Goal: Navigation & Orientation: Find specific page/section

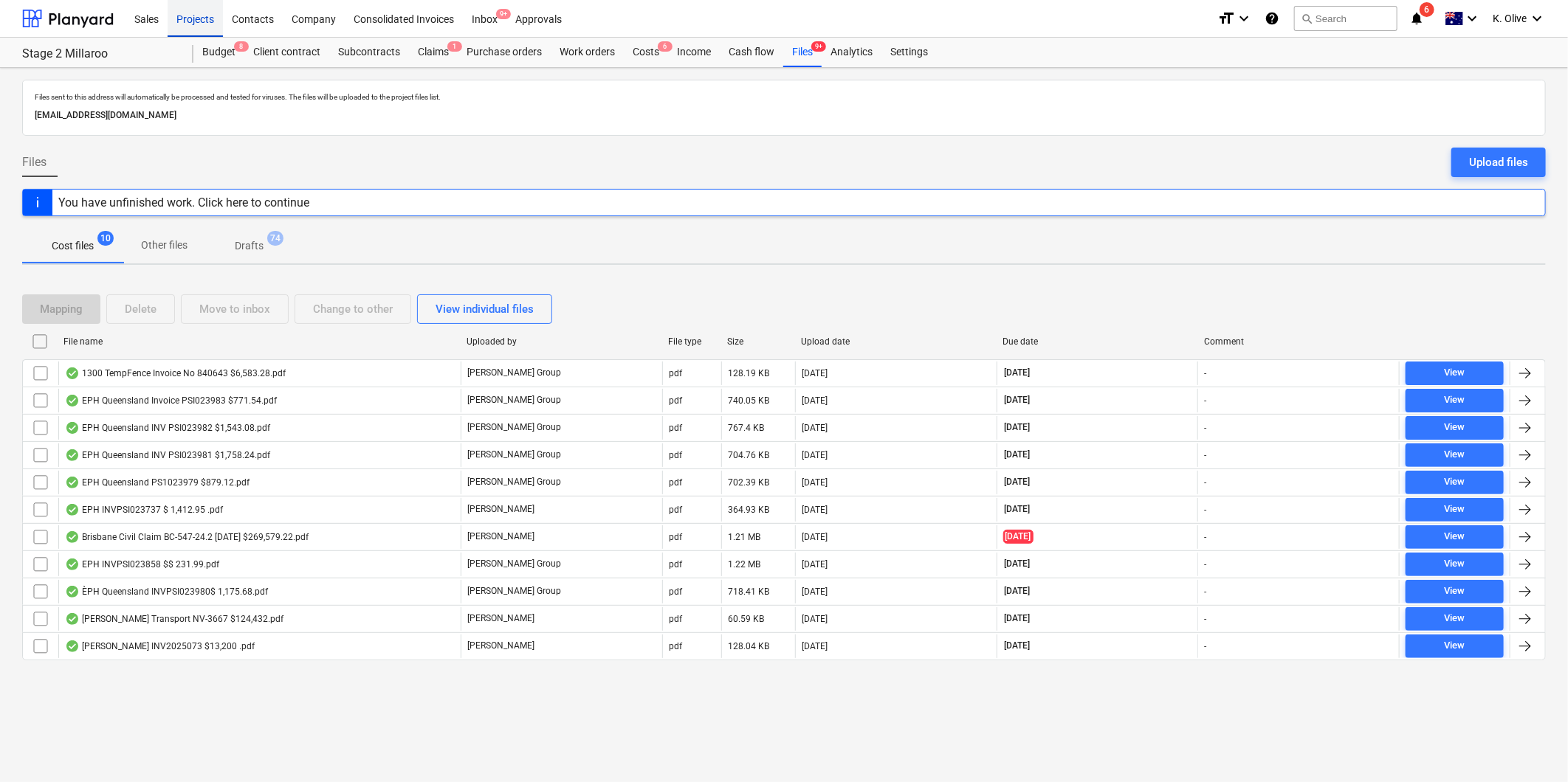
click at [201, 23] on div "Projects" at bounding box center [195, 18] width 55 height 38
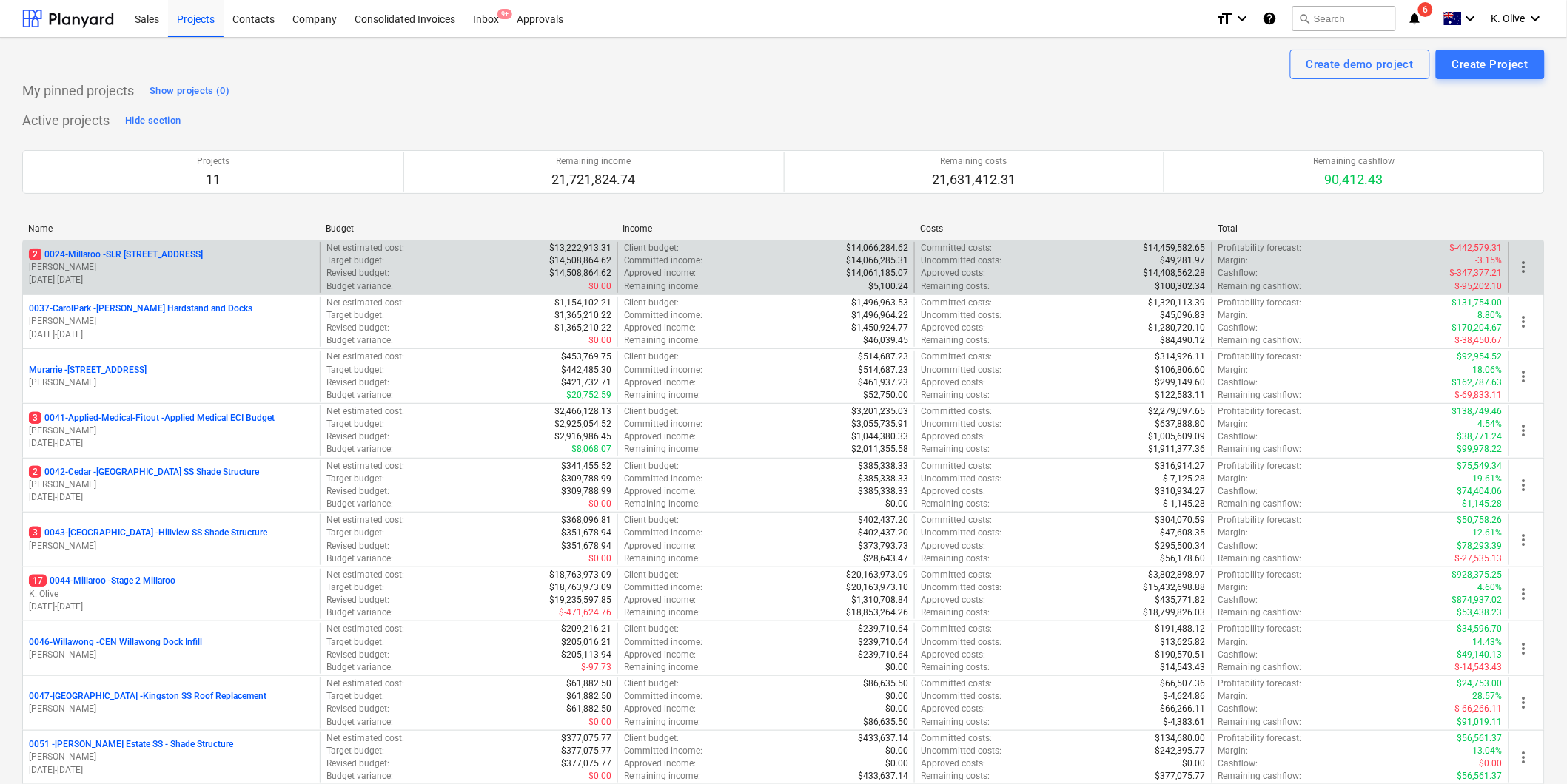
click at [126, 252] on p "2 0024-Millaroo - SLR [STREET_ADDRESS]" at bounding box center [115, 255] width 174 height 13
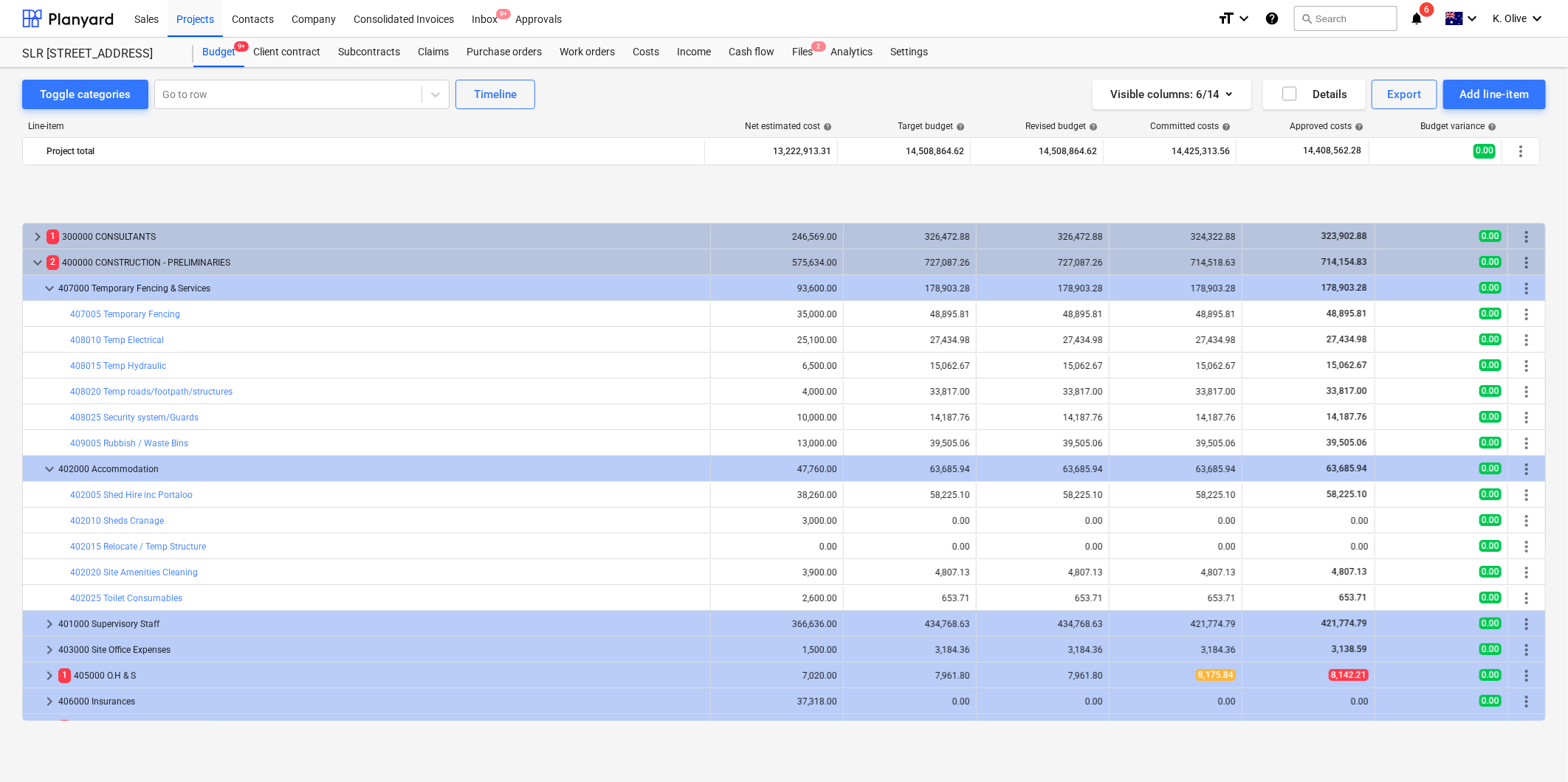
scroll to position [590, 0]
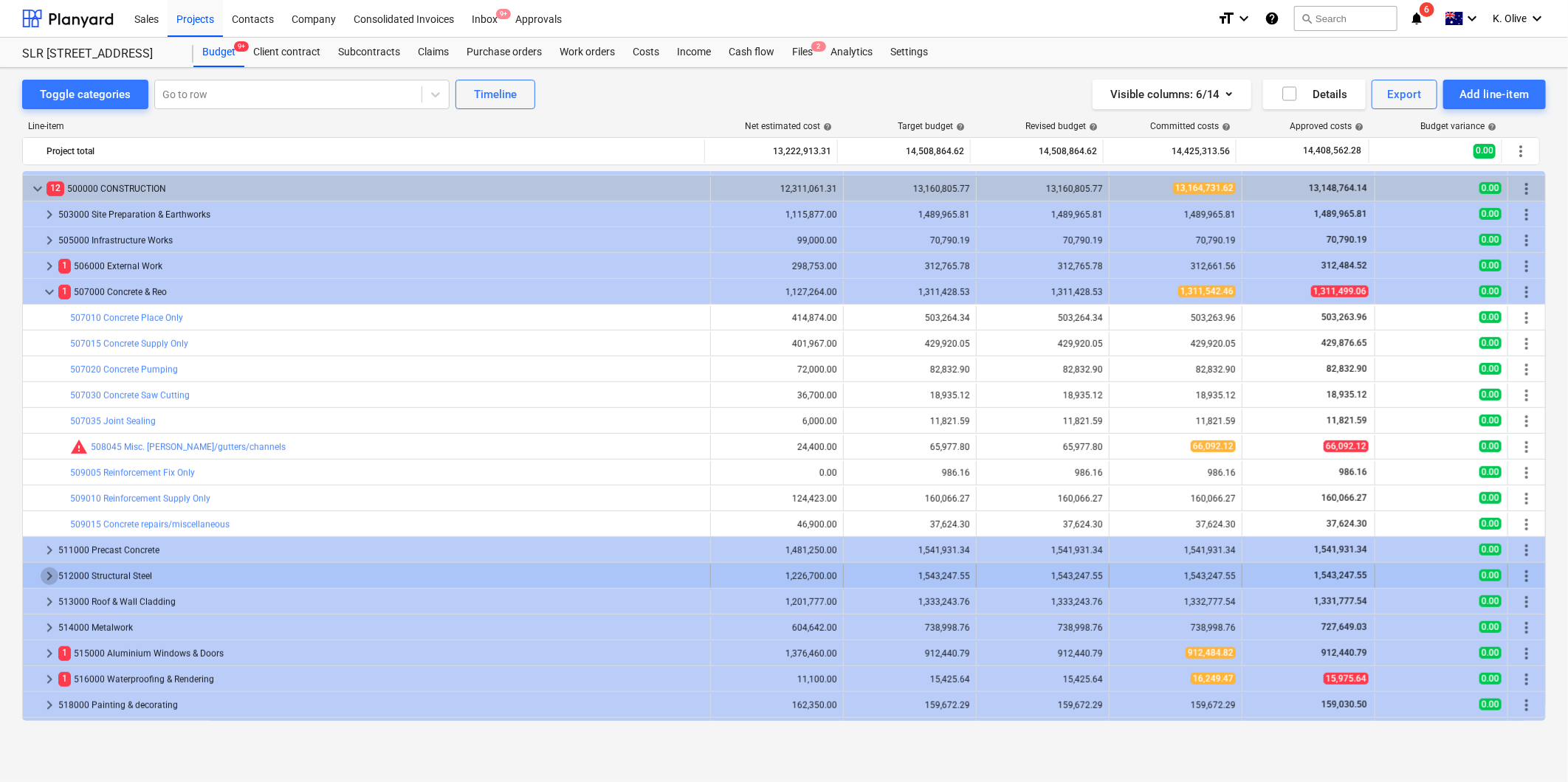
click at [48, 578] on span "keyboard_arrow_right" at bounding box center [49, 576] width 17 height 17
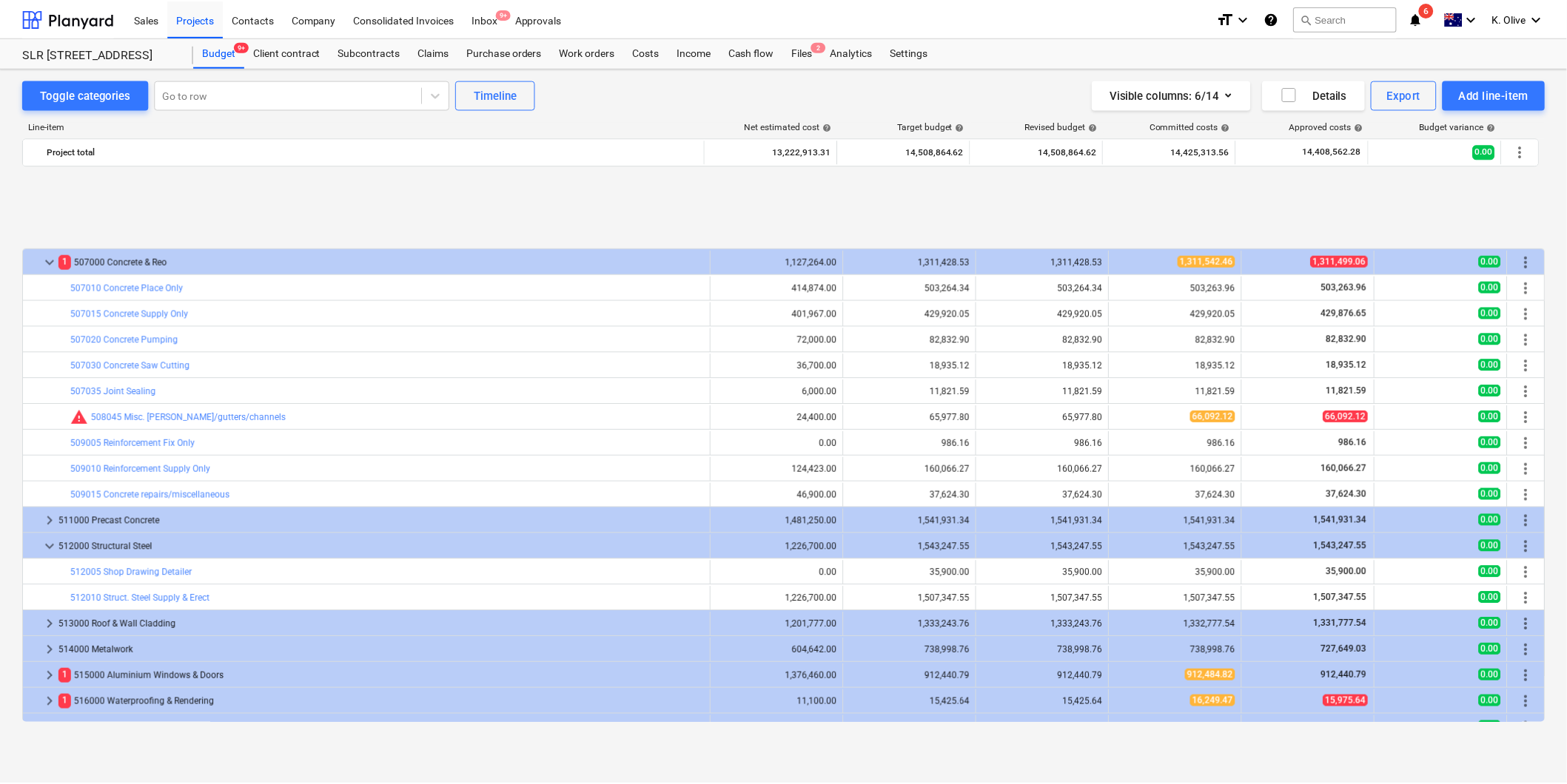
scroll to position [756, 0]
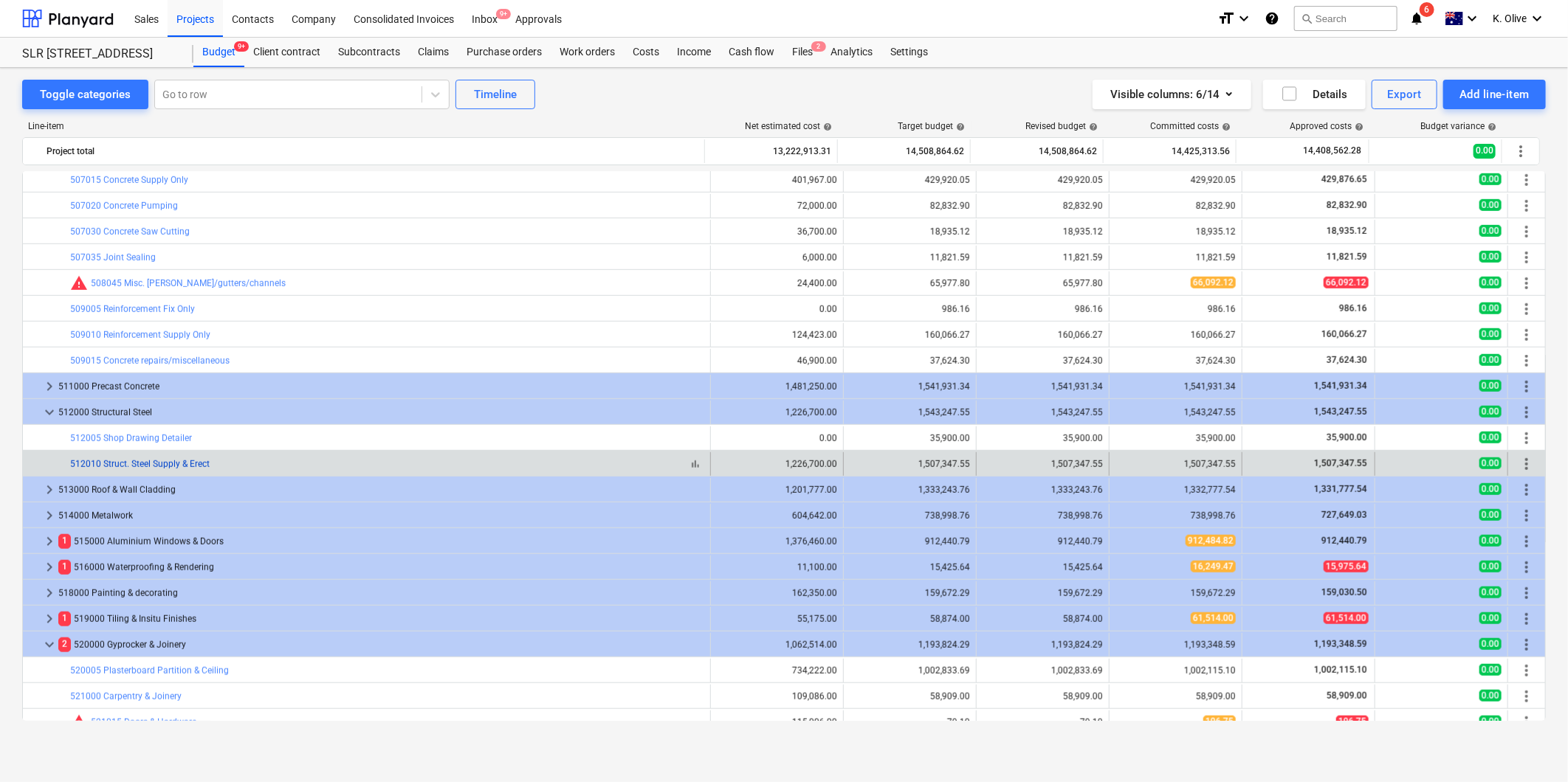
click at [178, 465] on link "512010 Struct. Steel Supply & Erect" at bounding box center [139, 464] width 139 height 10
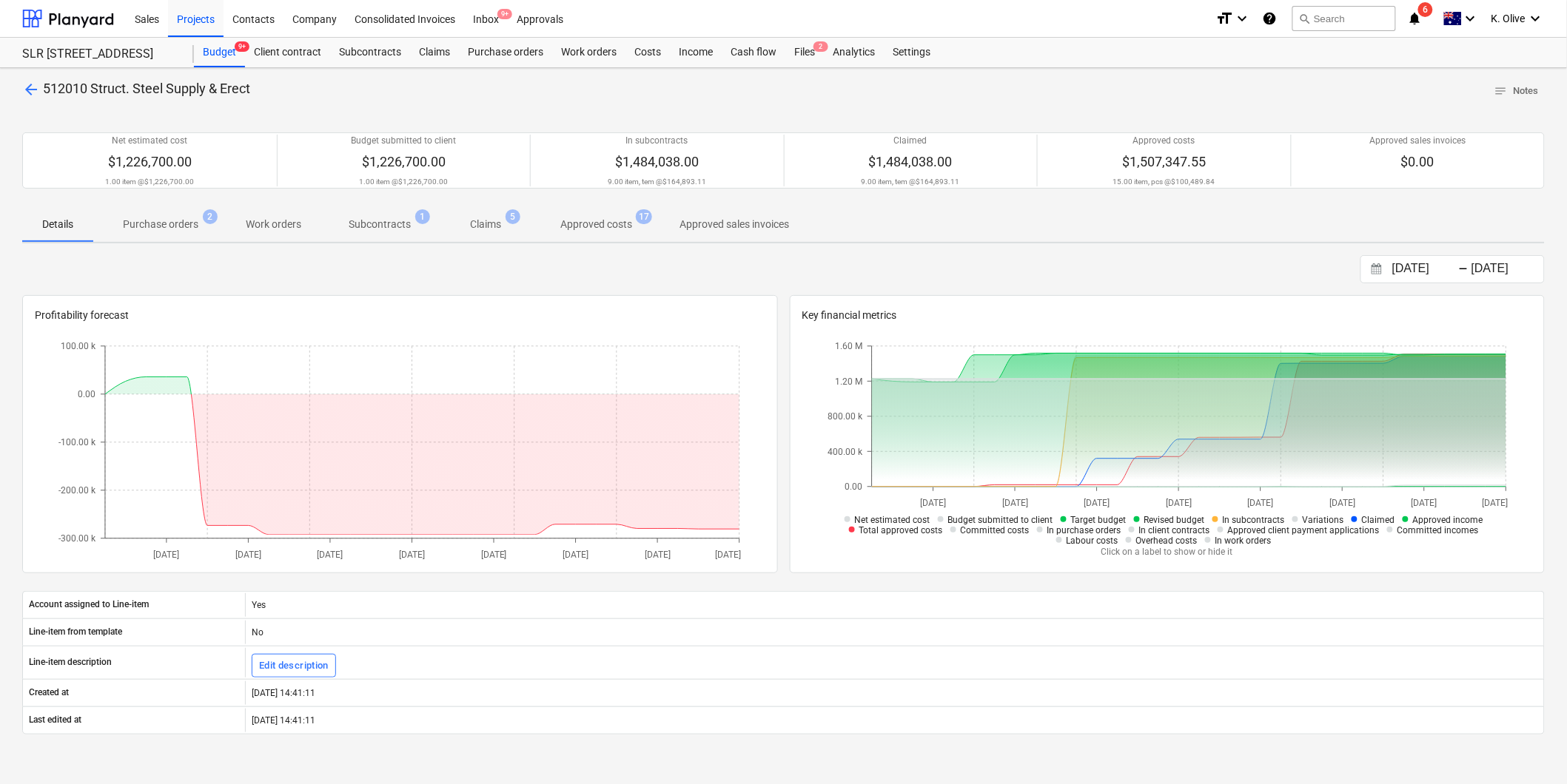
click at [27, 82] on span "arrow_back" at bounding box center [31, 89] width 17 height 17
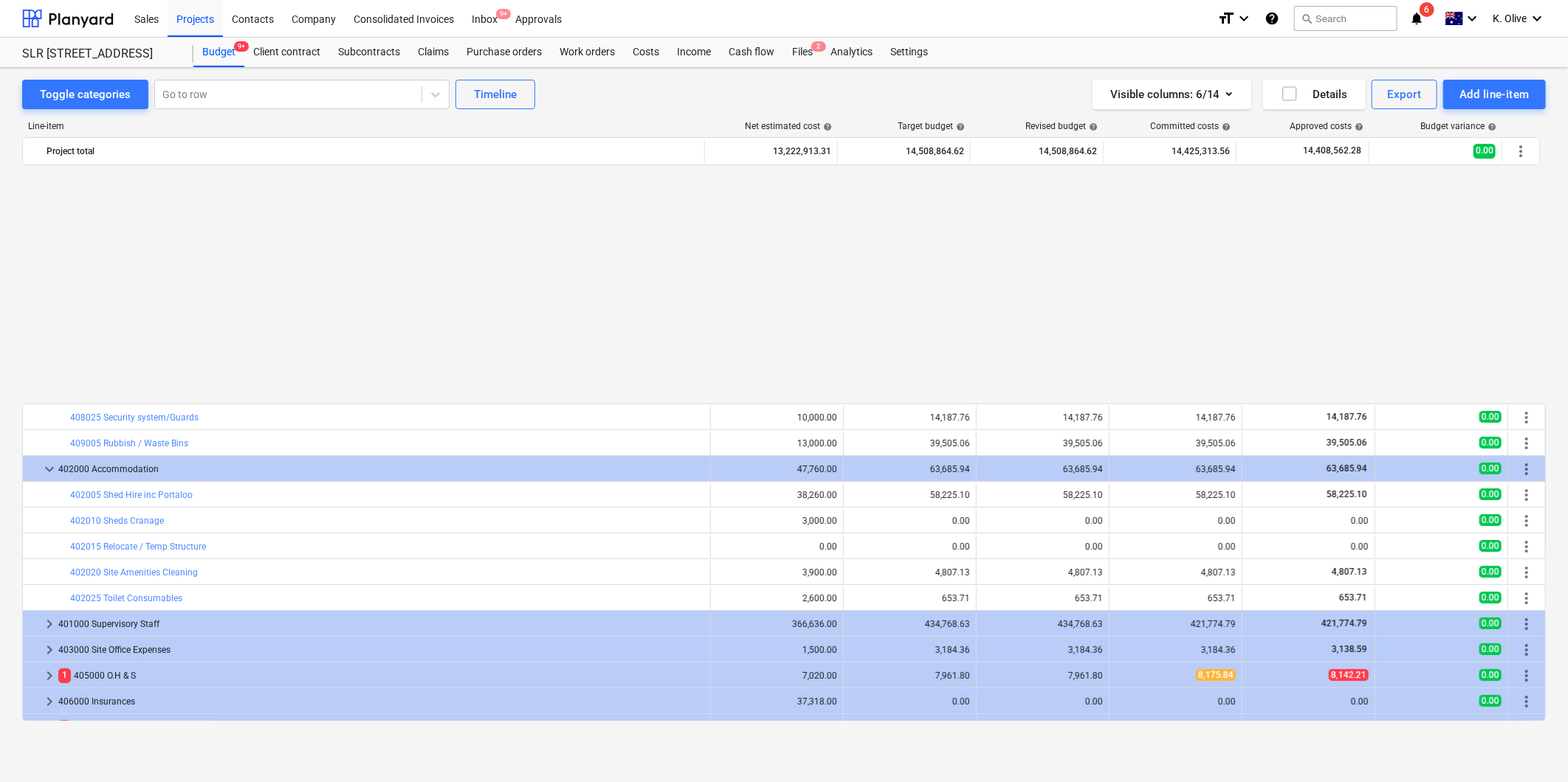
scroll to position [754, 0]
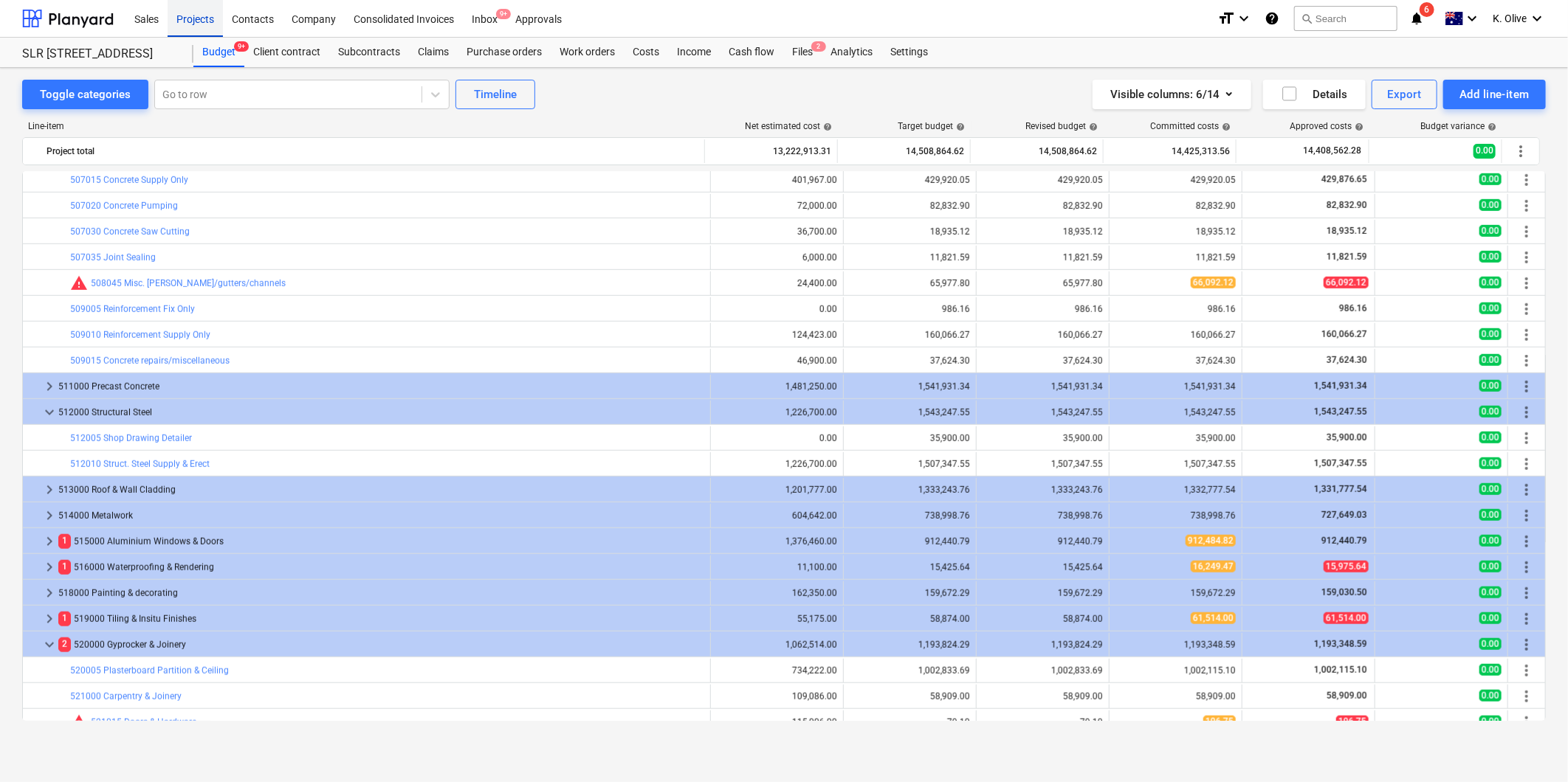
click at [194, 18] on div "Projects" at bounding box center [195, 18] width 55 height 38
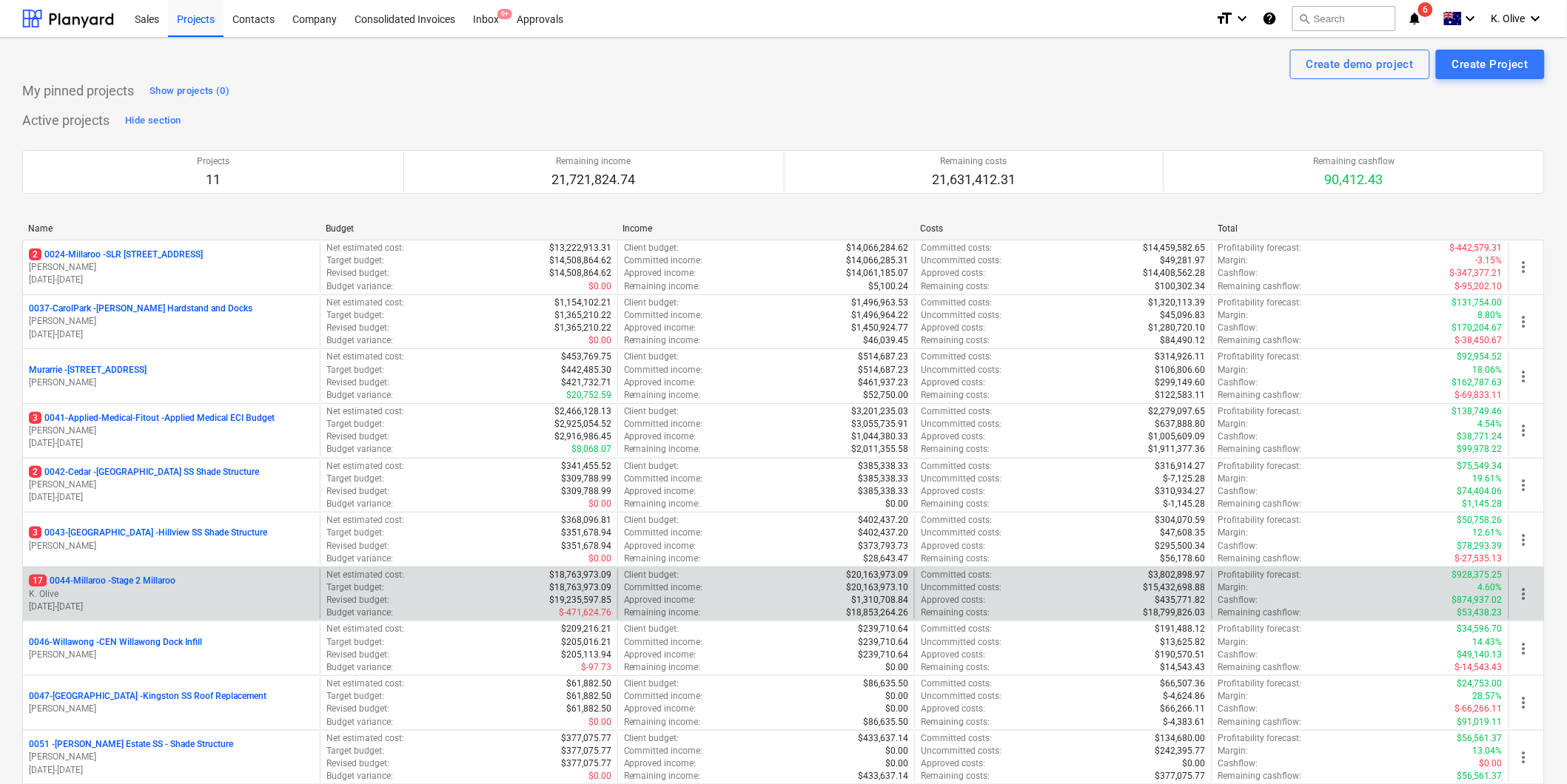
click at [127, 581] on p "17 0044-Millaroo - Stage 2 Millaroo" at bounding box center [101, 580] width 146 height 13
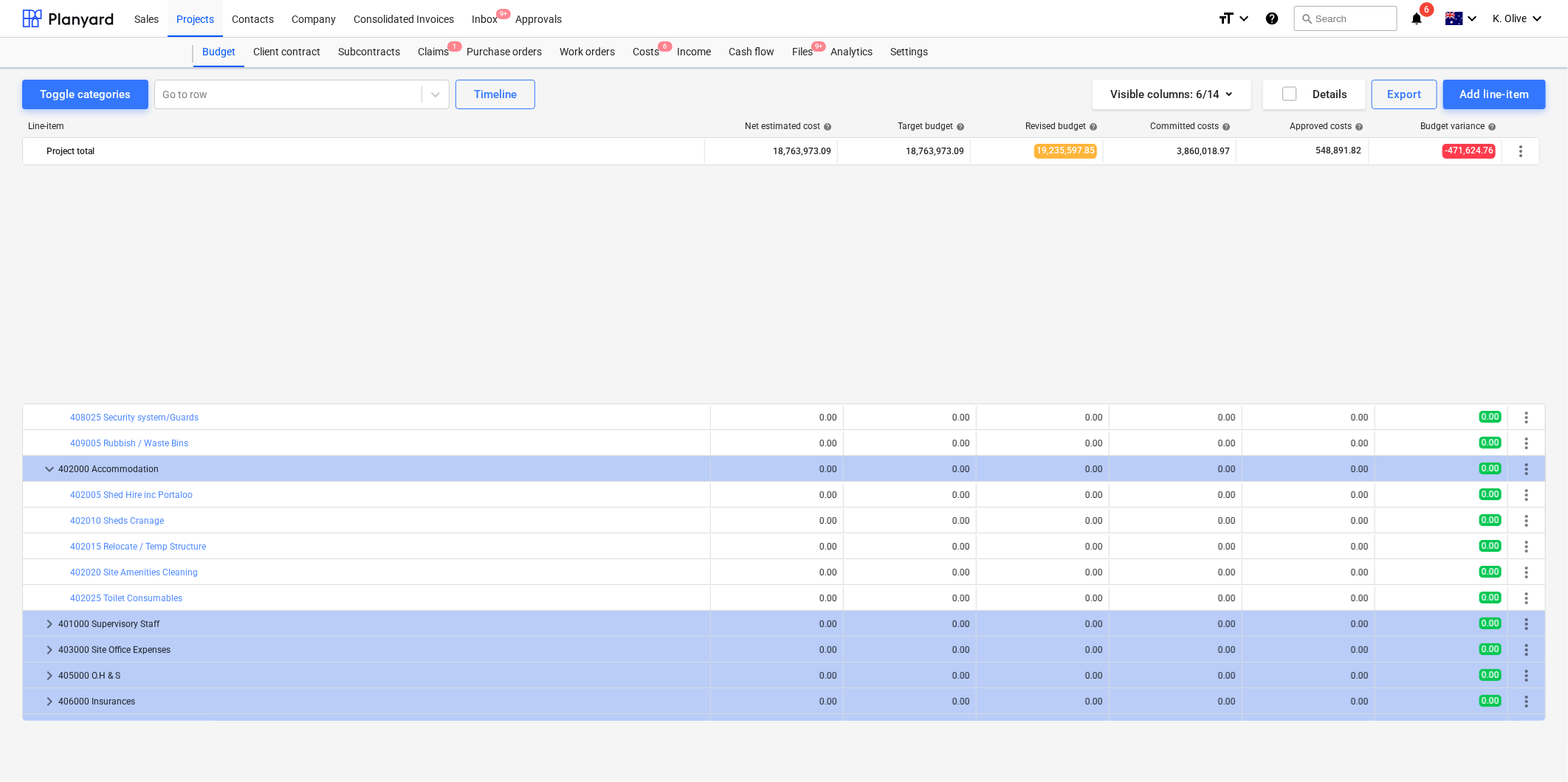
scroll to position [754, 0]
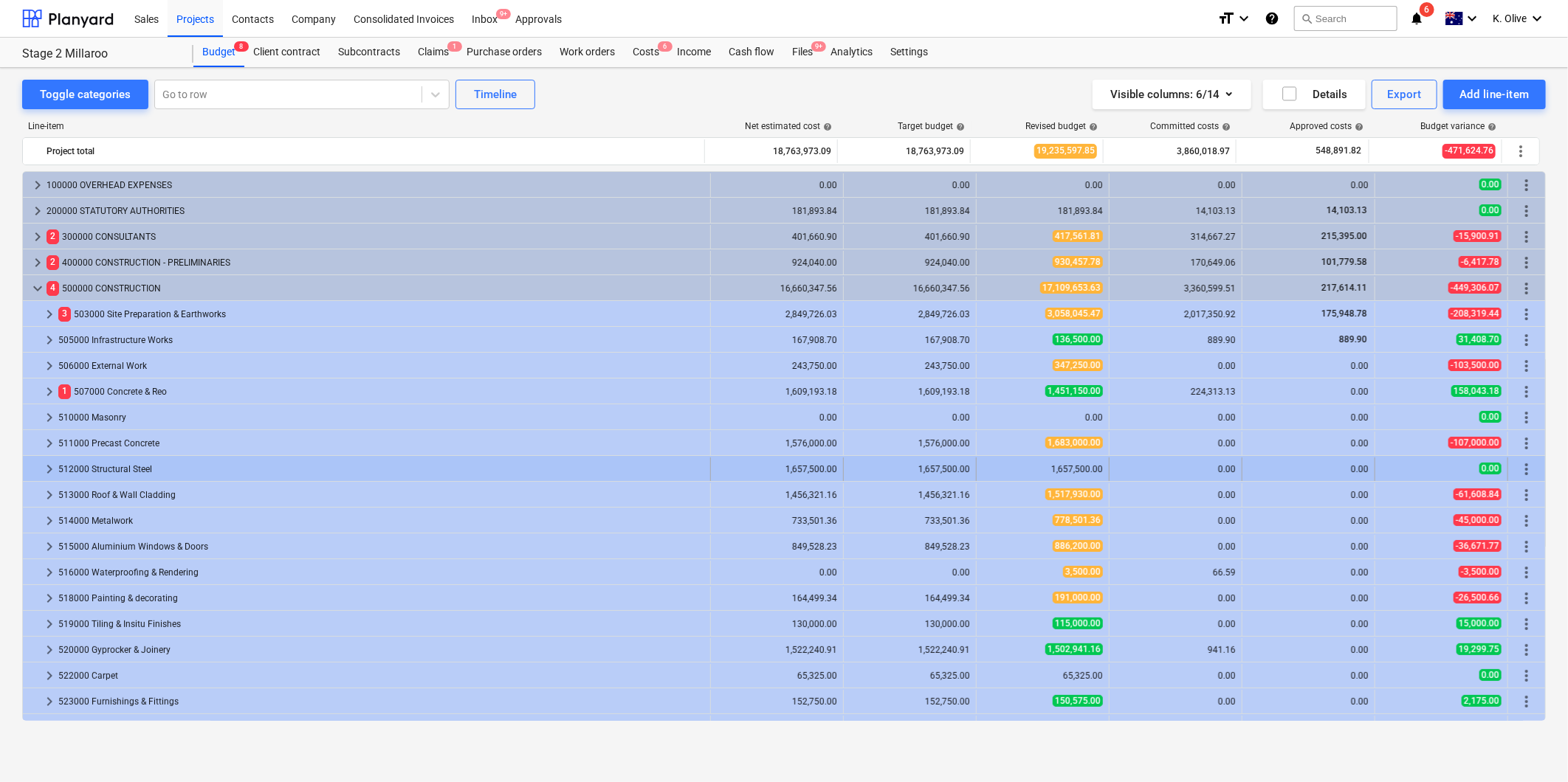
click at [48, 473] on span "keyboard_arrow_right" at bounding box center [49, 469] width 17 height 17
